Goal: Task Accomplishment & Management: Manage account settings

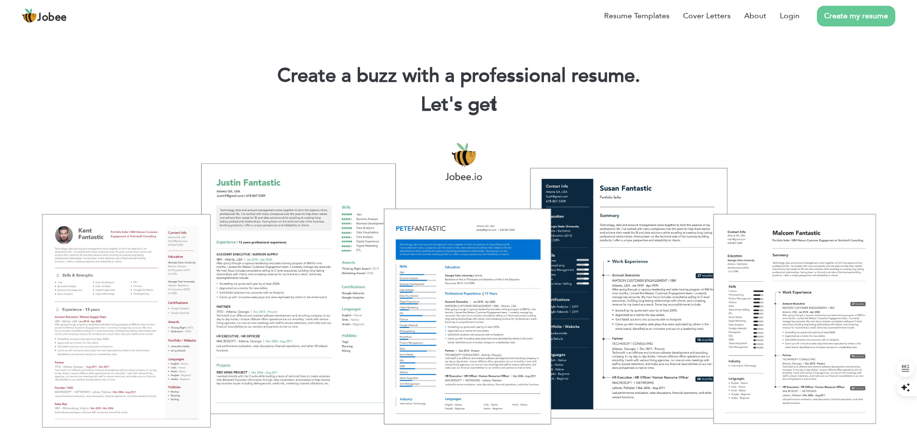
click at [788, 129] on div at bounding box center [458, 284] width 902 height 319
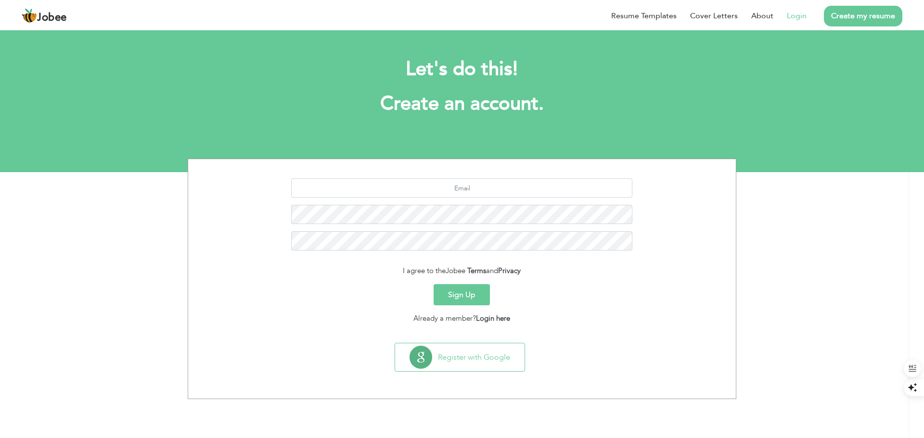
click at [792, 18] on link "Login" at bounding box center [797, 16] width 20 height 12
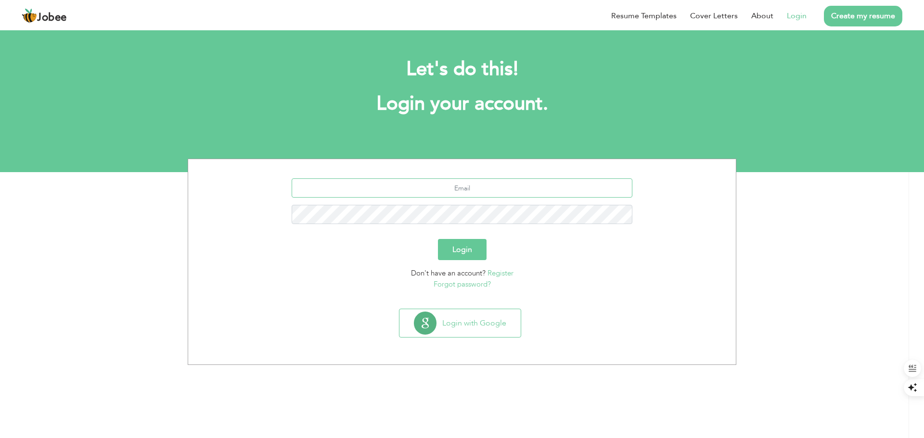
click at [482, 184] on input "text" at bounding box center [462, 188] width 341 height 19
type input "syedazarmeen123@gmail.com"
click at [438, 239] on button "Login" at bounding box center [462, 249] width 49 height 21
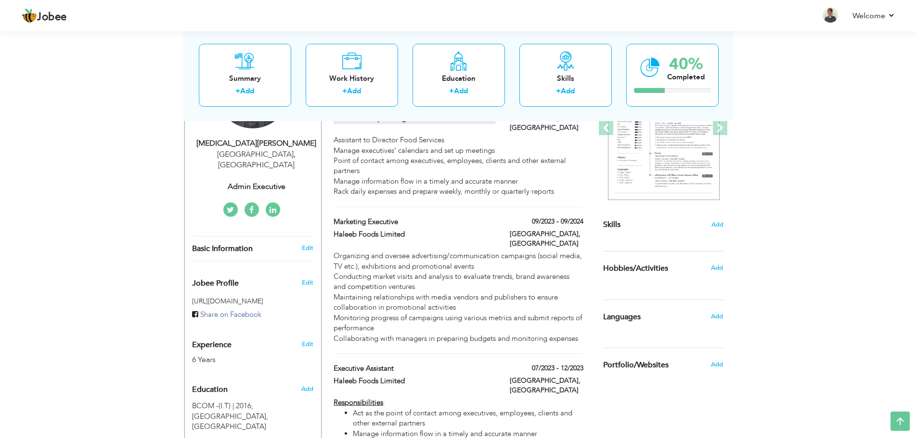
scroll to position [96, 0]
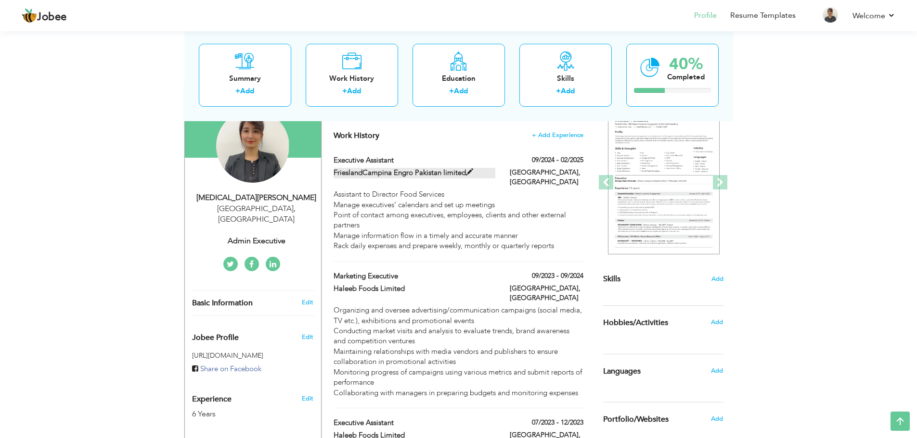
click at [469, 171] on span at bounding box center [469, 172] width 7 height 7
type input "Executive Assistant"
type input "FrieslandCampina Engro Pakistan limited"
type input "09/2024"
type input "02/2025"
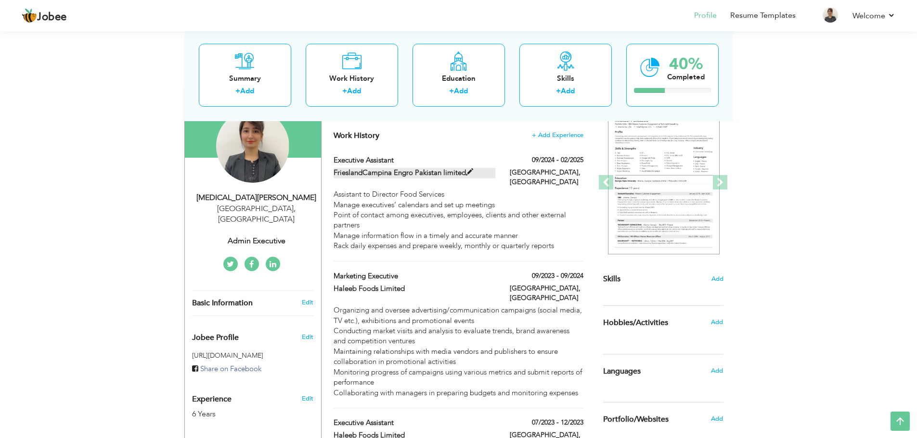
type input "Pakistan"
type input "Lahore"
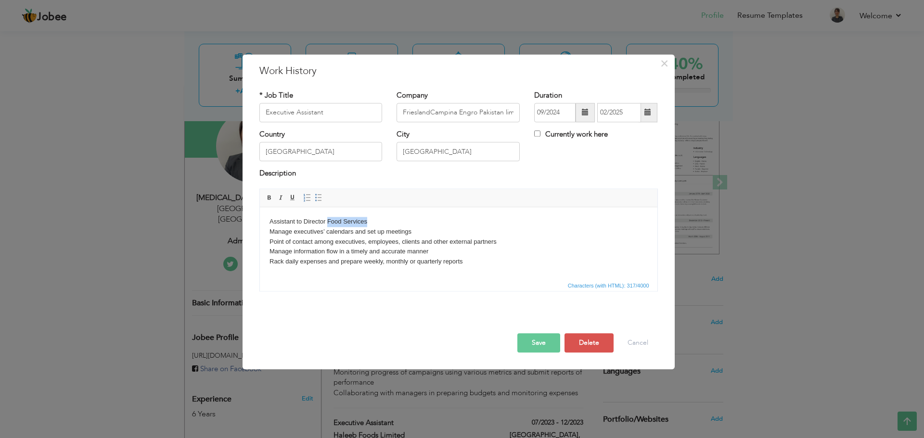
drag, startPoint x: 327, startPoint y: 221, endPoint x: 367, endPoint y: 219, distance: 40.0
click at [367, 219] on body "Assistant to Director Food Services Manage executives’ calendars and set up mee…" at bounding box center [458, 242] width 378 height 50
click at [531, 346] on button "Save" at bounding box center [538, 343] width 43 height 19
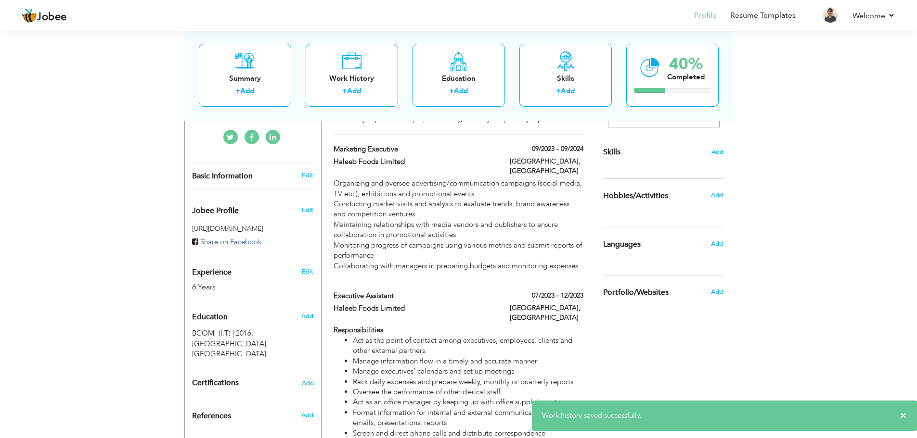
scroll to position [241, 0]
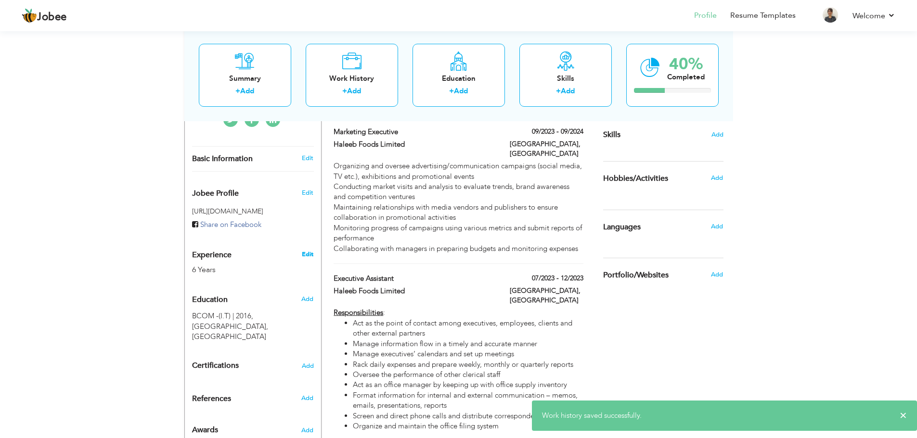
click at [308, 250] on link "Edit" at bounding box center [308, 254] width 12 height 9
type input "Syeda"
type input "Zarmeen"
type input "03331872225"
select select "number:166"
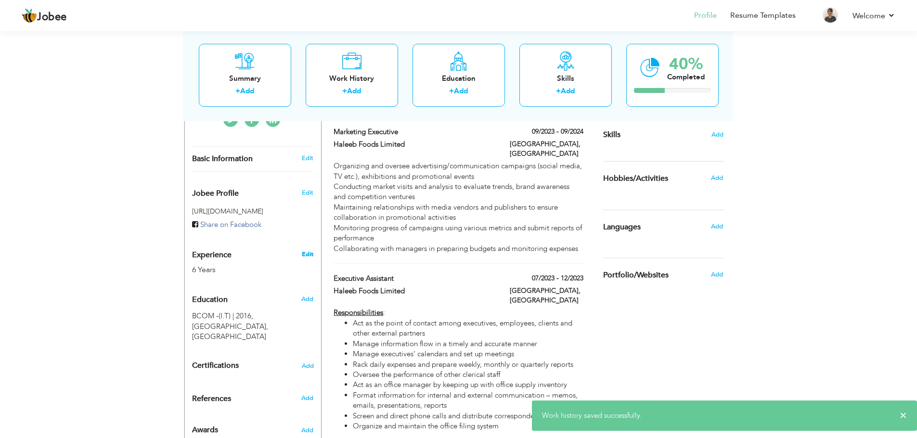
type input "Lahore"
select select "number:8"
type input "Admin Executive"
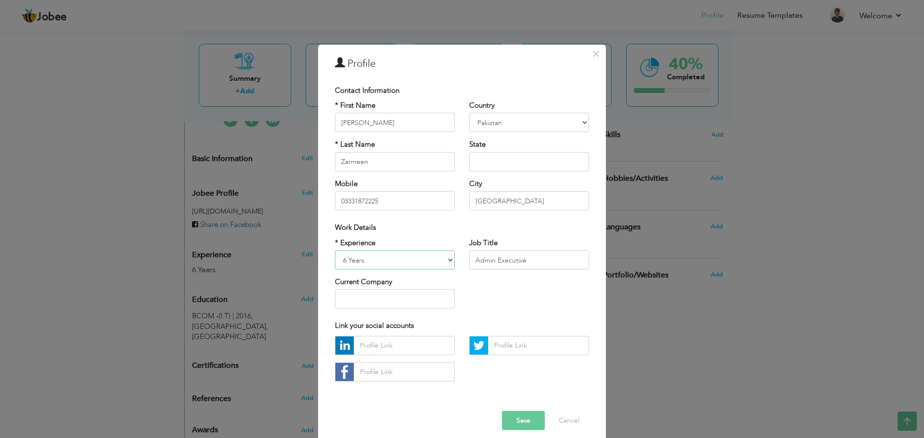
click at [415, 258] on select "Entry Level Less than 1 Year 1 Year 2 Years 3 Years 4 Years 5 Years 6 Years 7 Y…" at bounding box center [395, 260] width 120 height 19
click at [335, 251] on select "Entry Level Less than 1 Year 1 Year 2 Years 3 Years 4 Years 5 Years 6 Years 7 Y…" at bounding box center [395, 260] width 120 height 19
click at [490, 259] on input "Admin Executive" at bounding box center [529, 260] width 120 height 19
click at [492, 259] on input "Admin Executive" at bounding box center [529, 260] width 120 height 19
click at [444, 260] on select "Entry Level Less than 1 Year 1 Year 2 Years 3 Years 4 Years 5 Years 6 Years 7 Y…" at bounding box center [395, 260] width 120 height 19
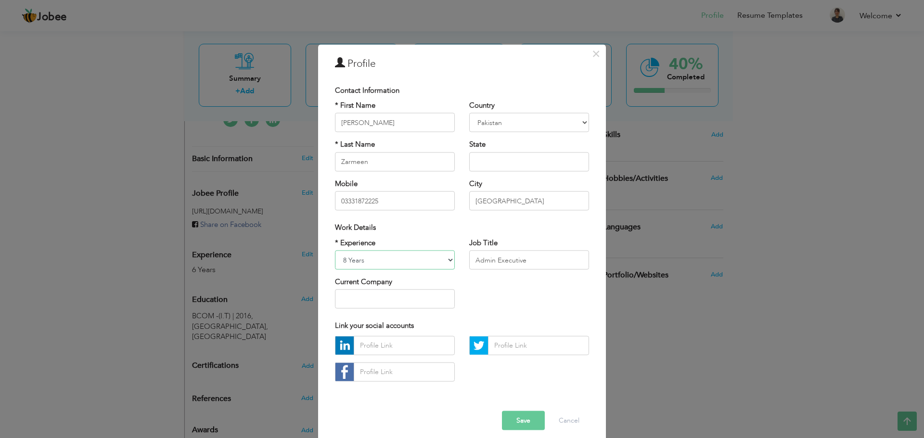
select select "number:11"
click at [335, 251] on select "Entry Level Less than 1 Year 1 Year 2 Years 3 Years 4 Years 5 Years 6 Years 7 Y…" at bounding box center [395, 260] width 120 height 19
click at [518, 419] on button "Save" at bounding box center [523, 420] width 43 height 19
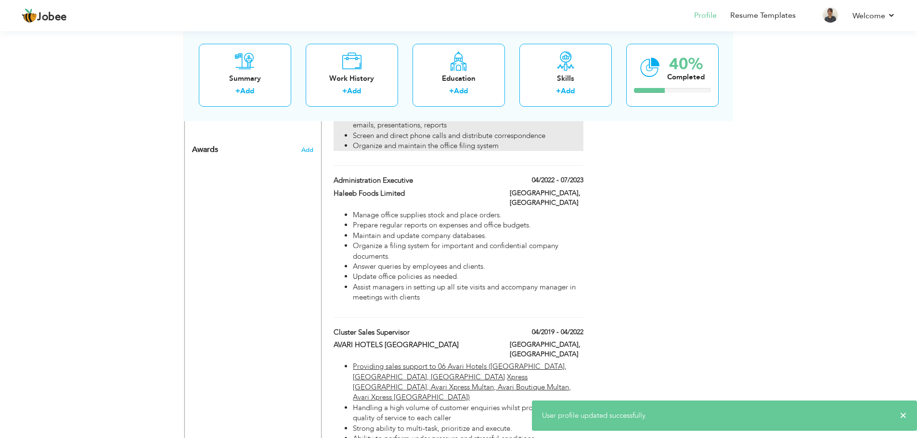
scroll to position [529, 0]
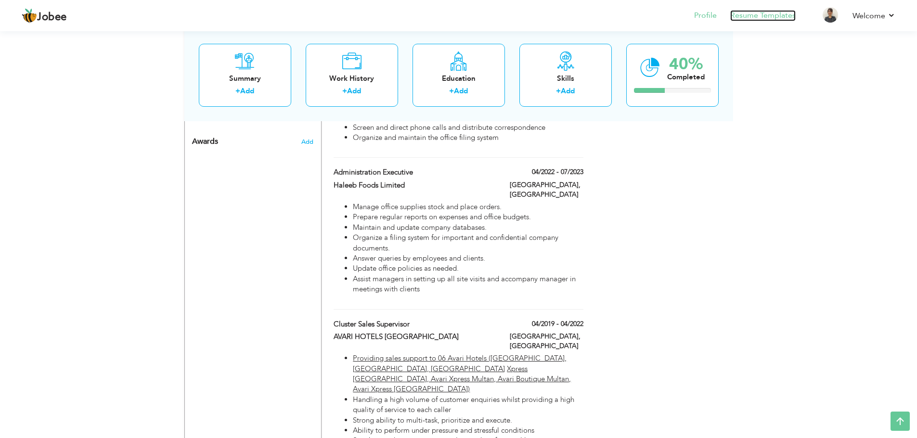
click at [773, 15] on link "Resume Templates" at bounding box center [762, 15] width 65 height 11
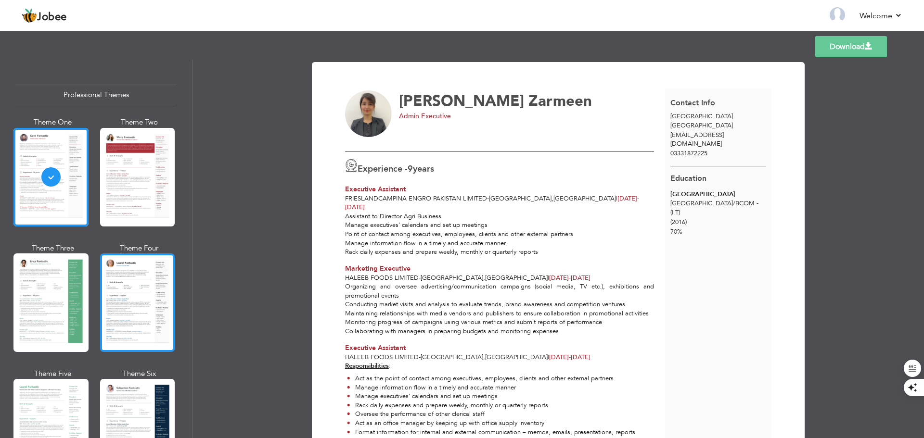
click at [122, 300] on div at bounding box center [137, 303] width 75 height 99
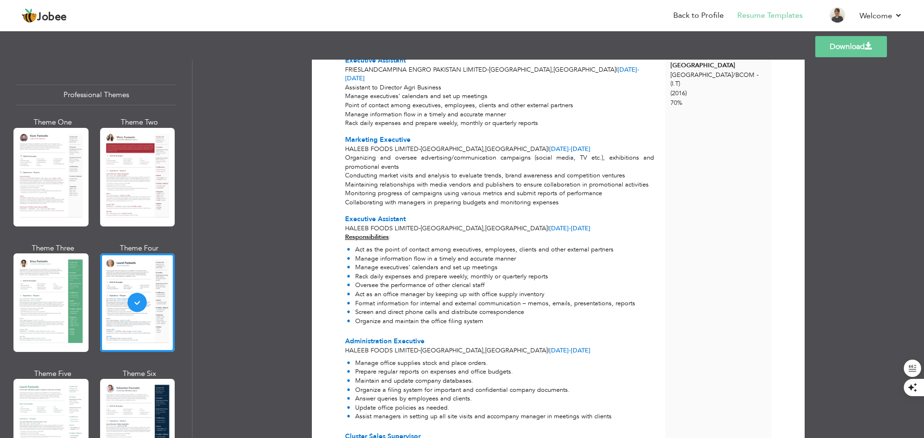
scroll to position [193, 0]
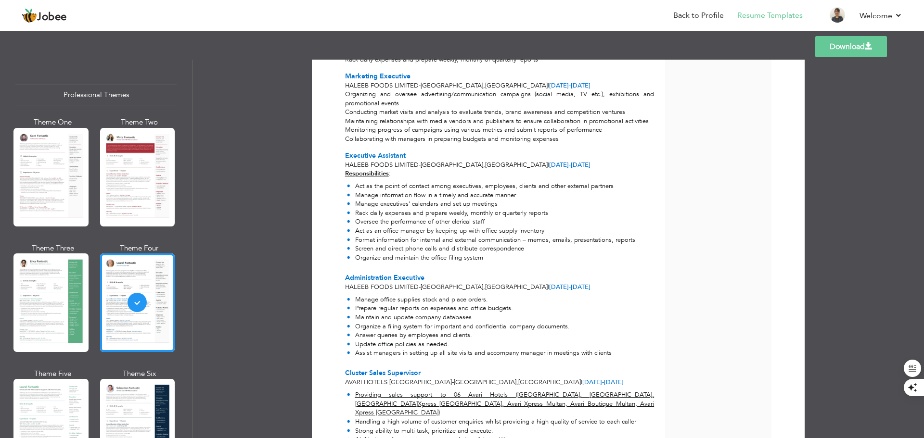
click at [851, 47] on link "Download" at bounding box center [851, 46] width 72 height 21
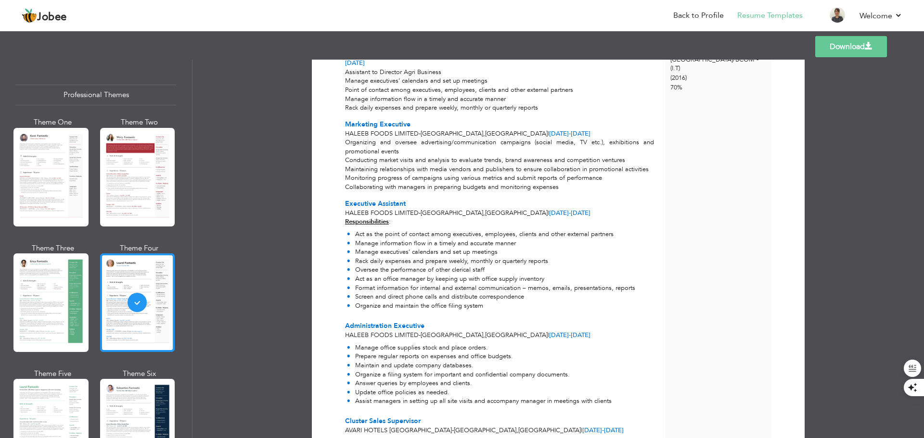
scroll to position [96, 0]
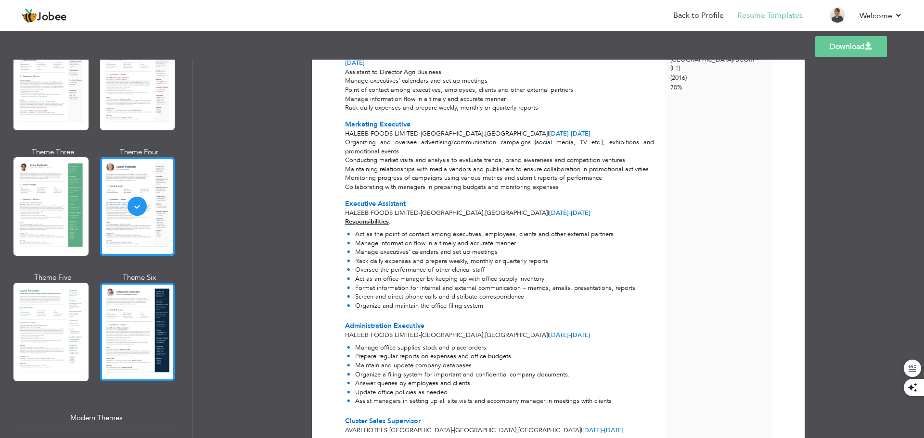
click at [133, 324] on div at bounding box center [137, 332] width 75 height 99
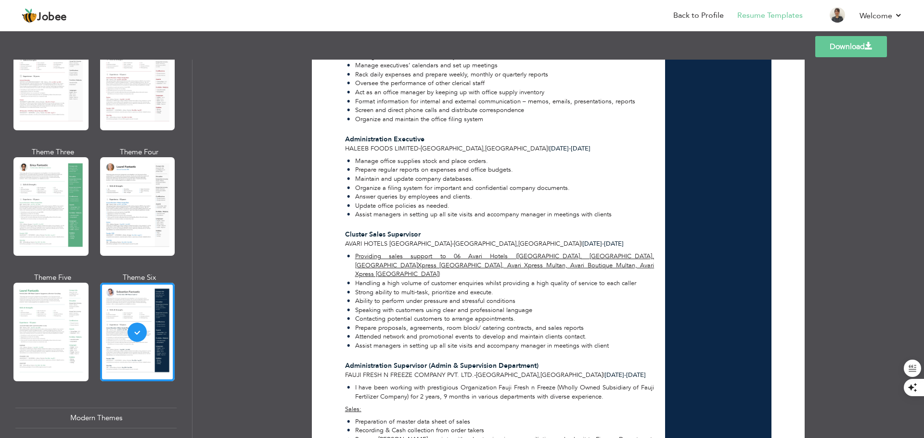
scroll to position [252, 0]
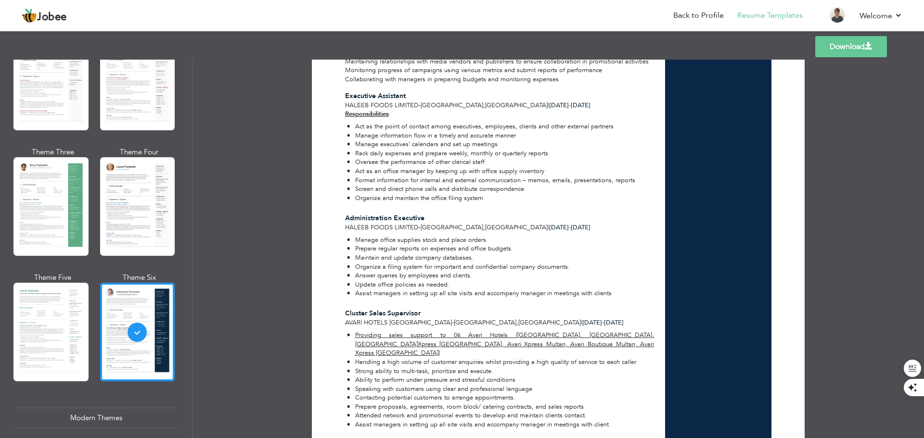
click at [850, 55] on link "Download" at bounding box center [851, 46] width 72 height 21
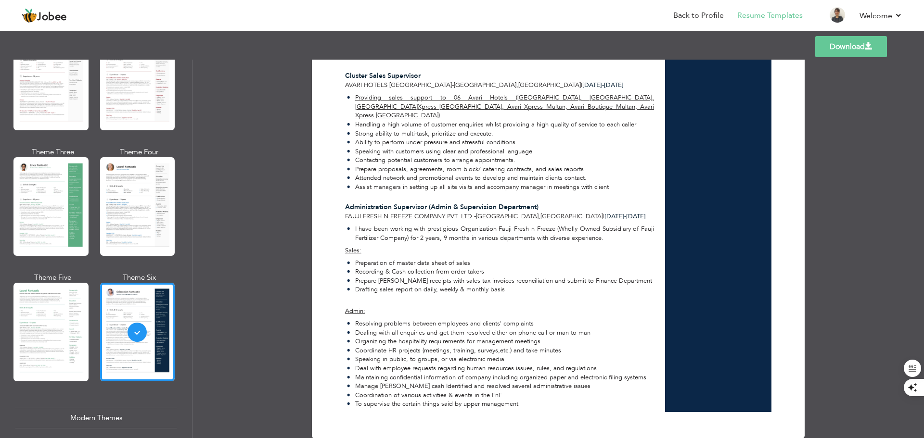
scroll to position [493, 0]
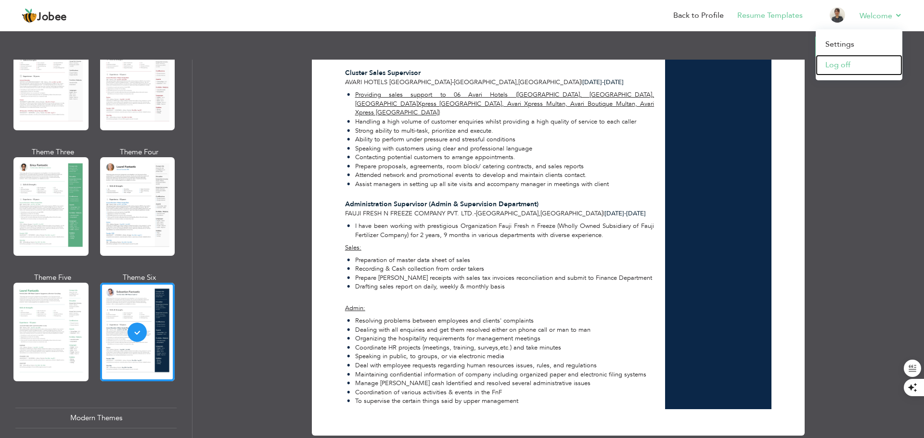
click at [855, 68] on link "Log off" at bounding box center [859, 65] width 87 height 21
